Goal: Find specific page/section: Find specific page/section

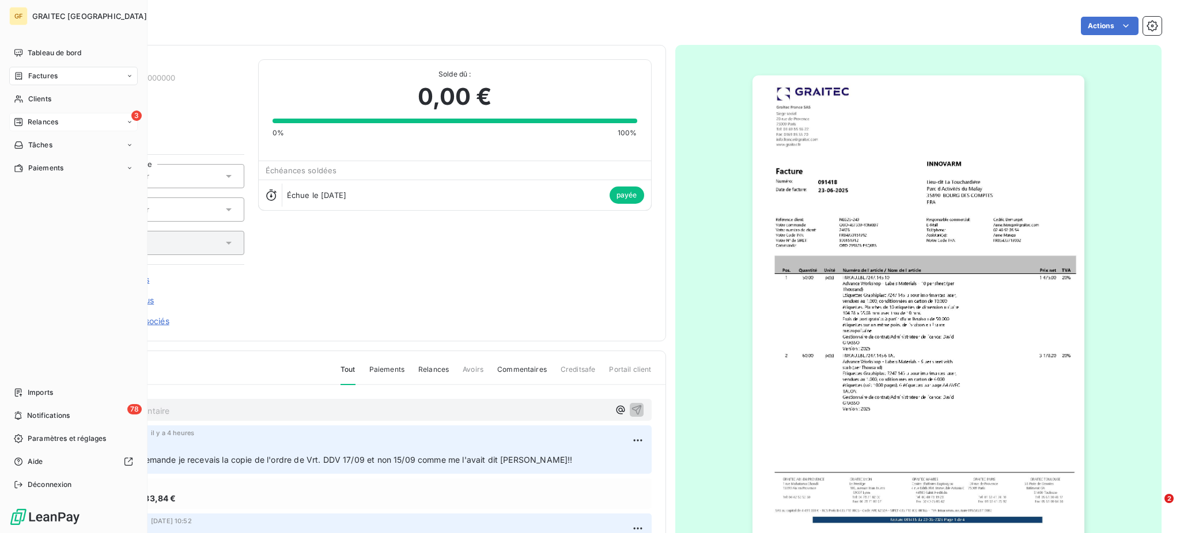
click at [41, 124] on span "Relances" at bounding box center [43, 122] width 31 height 10
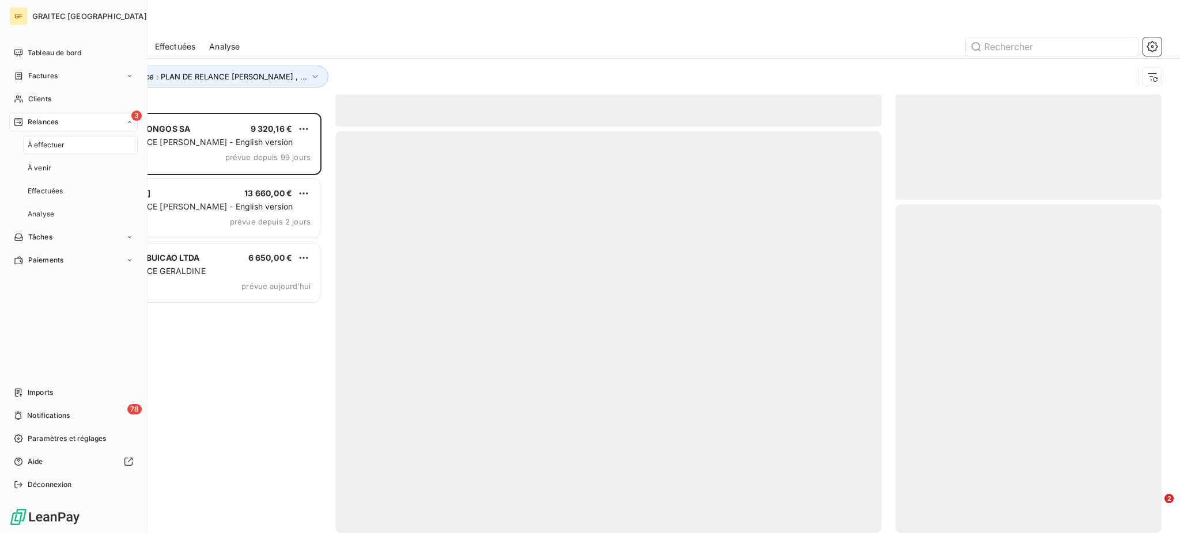
scroll to position [409, 254]
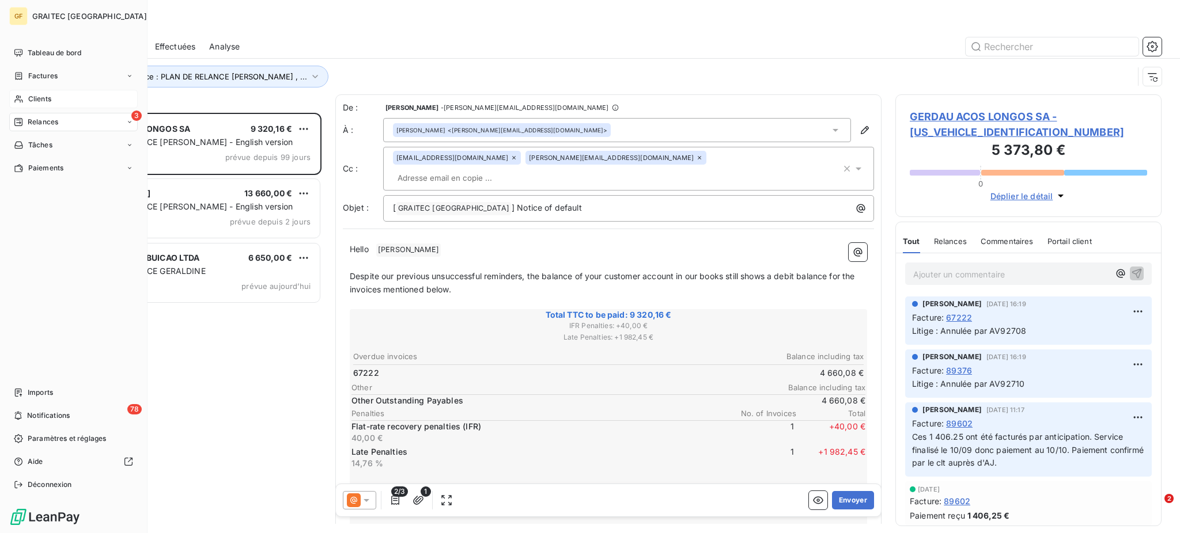
click at [29, 92] on div "Clients" at bounding box center [73, 99] width 128 height 18
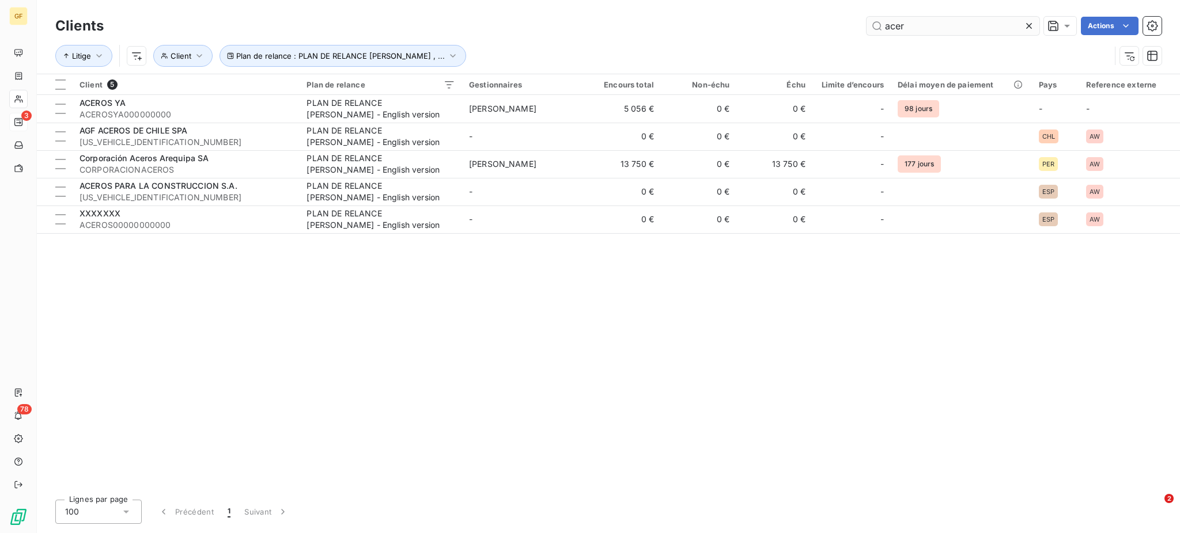
drag, startPoint x: 910, startPoint y: 26, endPoint x: 865, endPoint y: 32, distance: 45.4
click at [866, 32] on input "acer" at bounding box center [952, 26] width 173 height 18
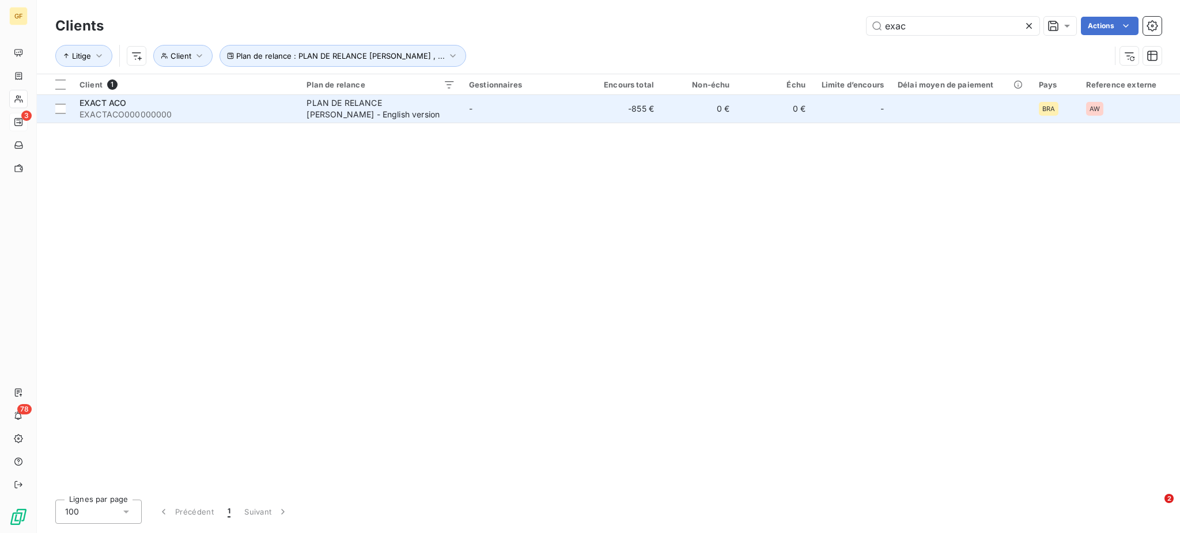
type input "exac"
click at [214, 109] on span "EXACTACO000000000" at bounding box center [186, 115] width 213 height 12
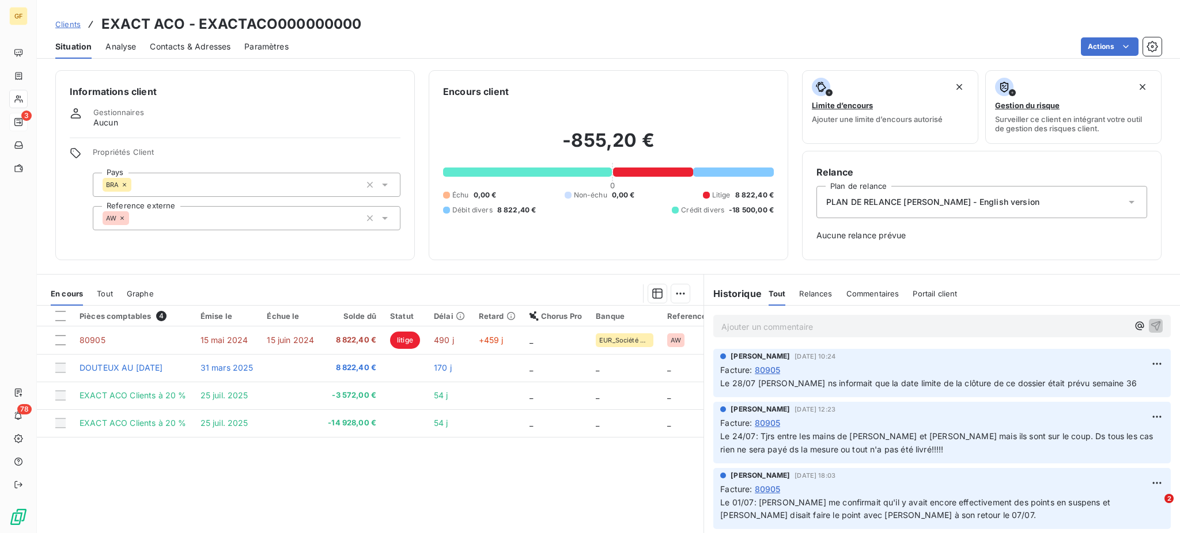
click at [723, 329] on p "Ajouter un commentaire ﻿" at bounding box center [924, 327] width 407 height 14
drag, startPoint x: 753, startPoint y: 328, endPoint x: 972, endPoint y: 330, distance: 218.9
click at [972, 330] on p "Le 17/09: J'interrogeai [PERSON_NAME] sur le sujet, à savoir si ns avion" at bounding box center [924, 326] width 407 height 13
